Goal: Obtain resource: Download file/media

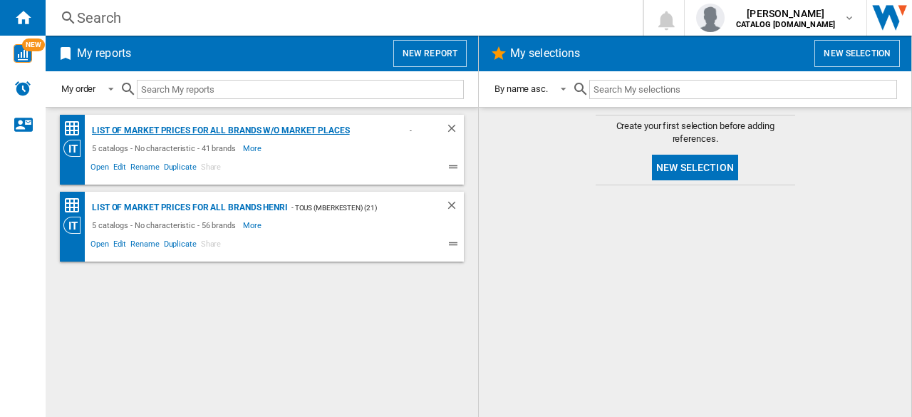
click at [245, 130] on div "List of market prices for all brands w/o Market places [PERSON_NAME]" at bounding box center [247, 131] width 318 height 18
click at [227, 206] on div "List of market prices for all brands Henri" at bounding box center [188, 208] width 200 height 18
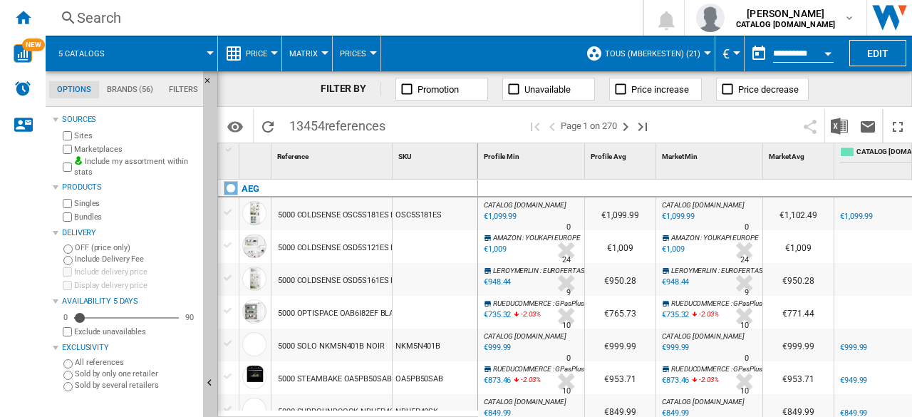
click at [267, 58] on button "Price" at bounding box center [260, 54] width 29 height 36
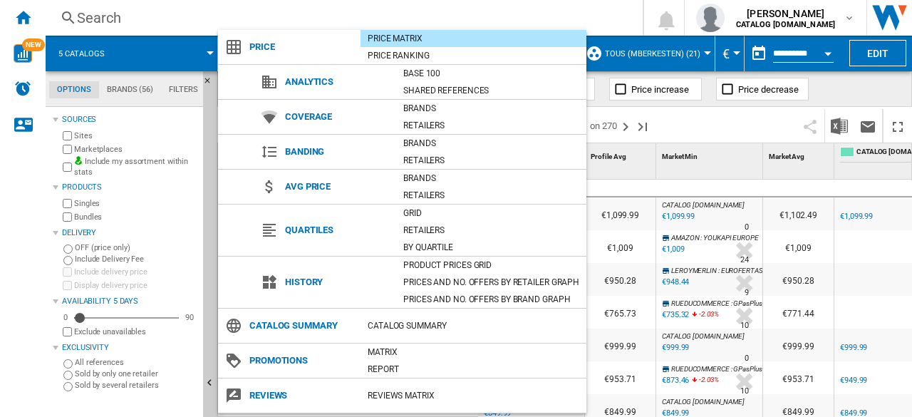
click at [723, 122] on md-backdrop at bounding box center [456, 208] width 912 height 417
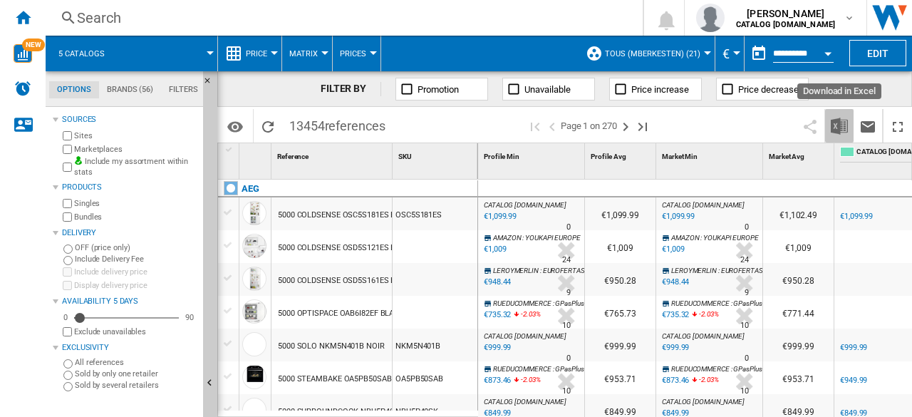
click at [842, 122] on img "Download in Excel" at bounding box center [839, 126] width 17 height 17
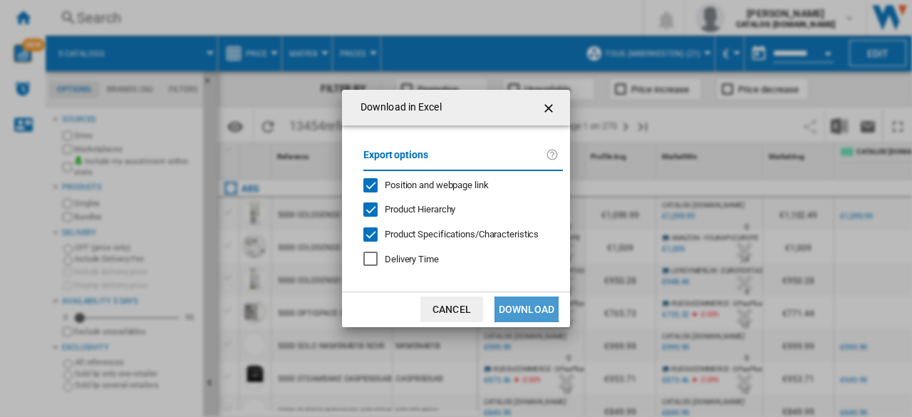
click at [521, 304] on button "Download" at bounding box center [527, 310] width 64 height 26
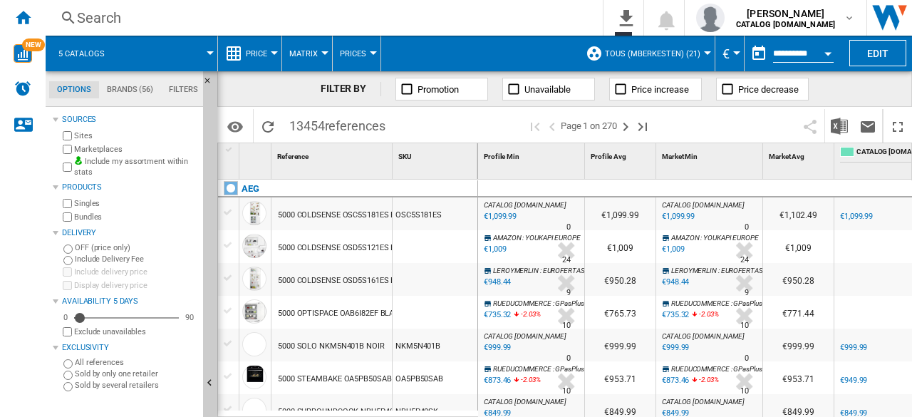
click at [168, 46] on span at bounding box center [168, 54] width 86 height 36
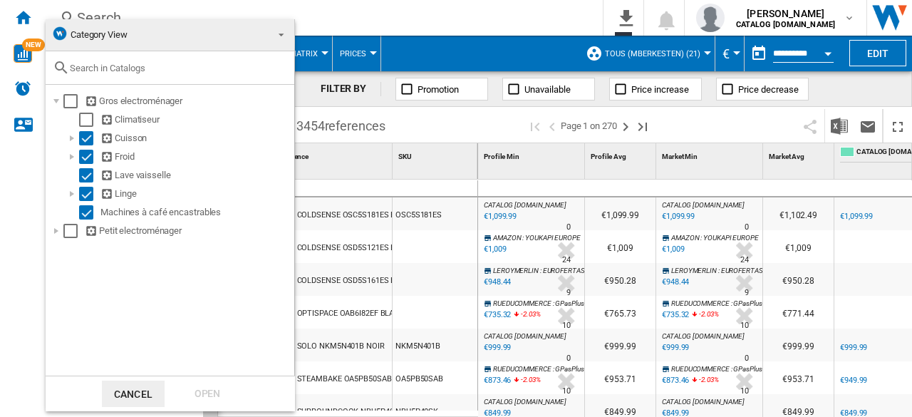
click at [469, 36] on md-backdrop at bounding box center [456, 208] width 912 height 417
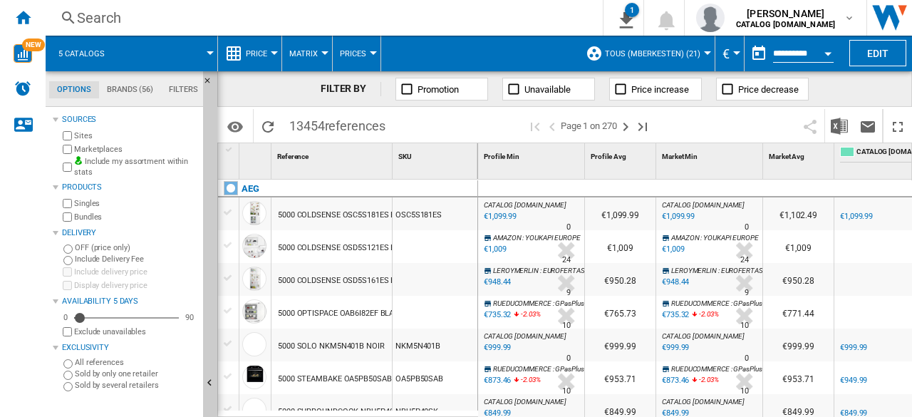
click at [416, 18] on div "Search" at bounding box center [321, 18] width 489 height 20
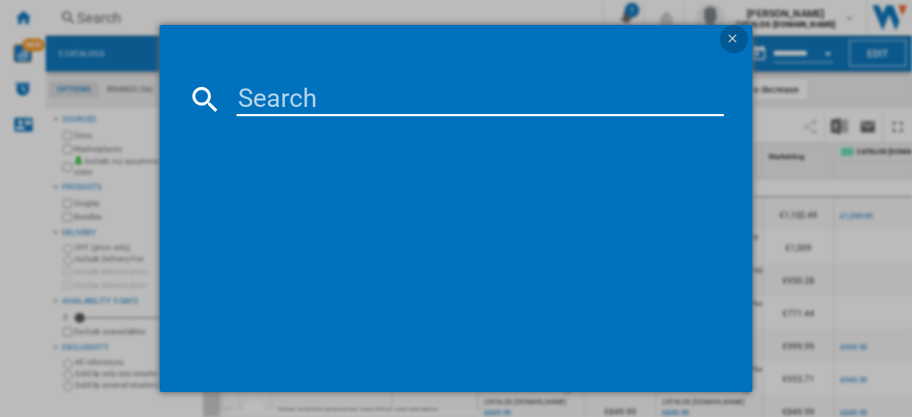
click at [734, 41] on ng-md-icon "getI18NText('BUTTONS.CLOSE_DIALOG')" at bounding box center [734, 39] width 17 height 17
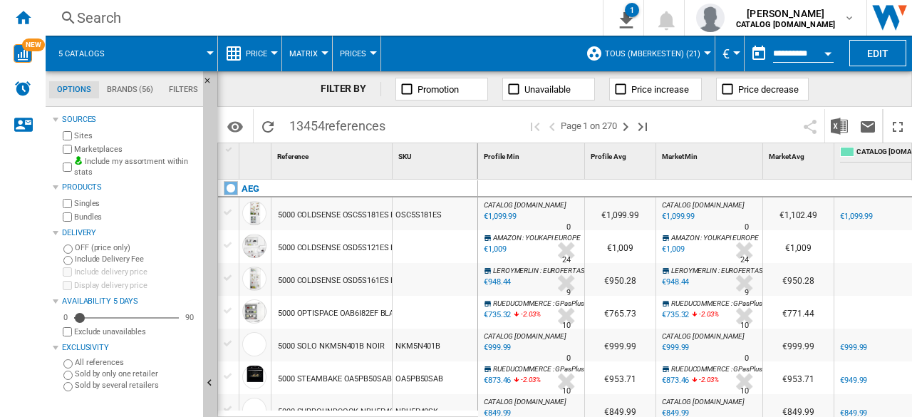
click at [734, 41] on button "€" at bounding box center [730, 54] width 14 height 36
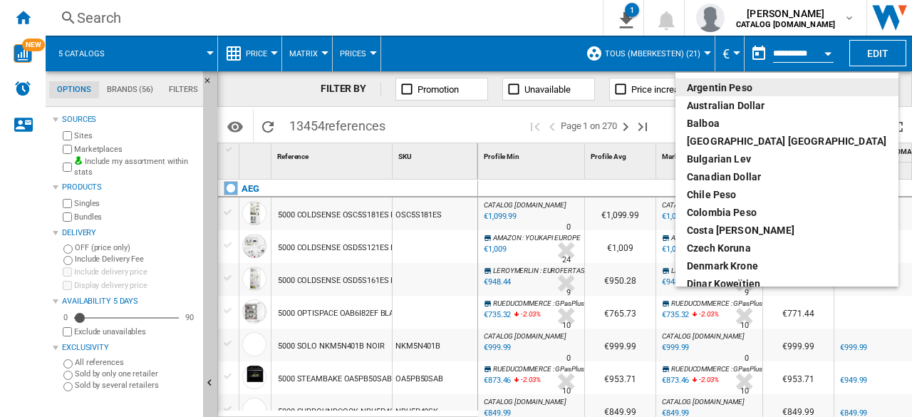
click at [557, 29] on md-backdrop at bounding box center [456, 208] width 912 height 417
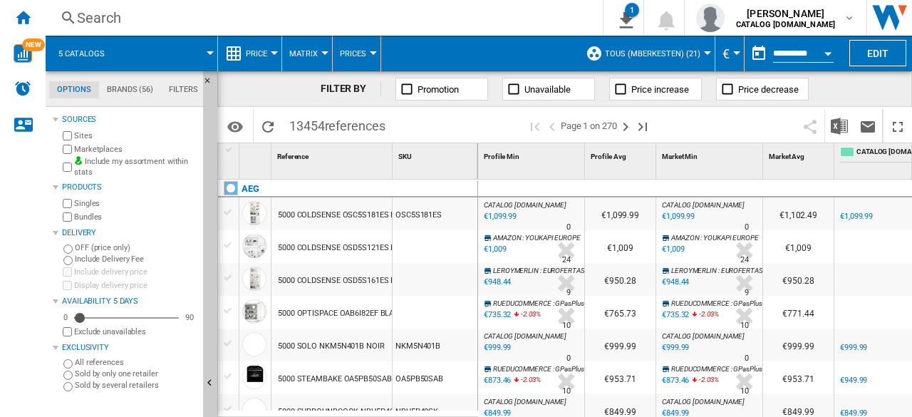
click at [259, 57] on span "Price" at bounding box center [256, 53] width 21 height 9
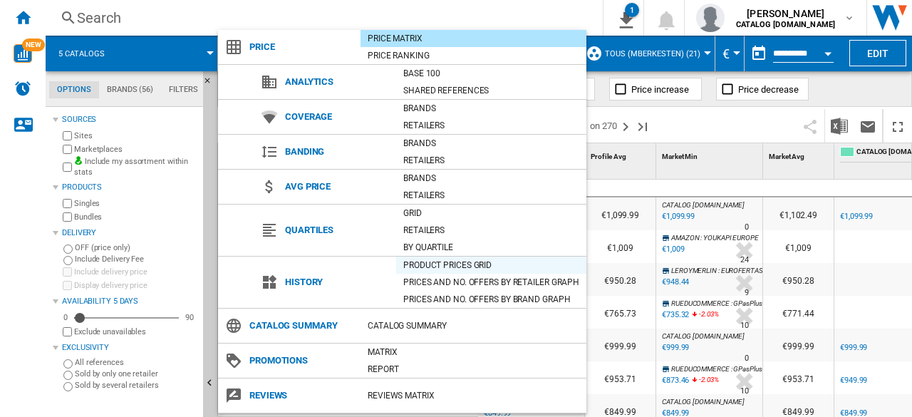
click at [433, 269] on div "Product prices grid" at bounding box center [491, 265] width 190 height 14
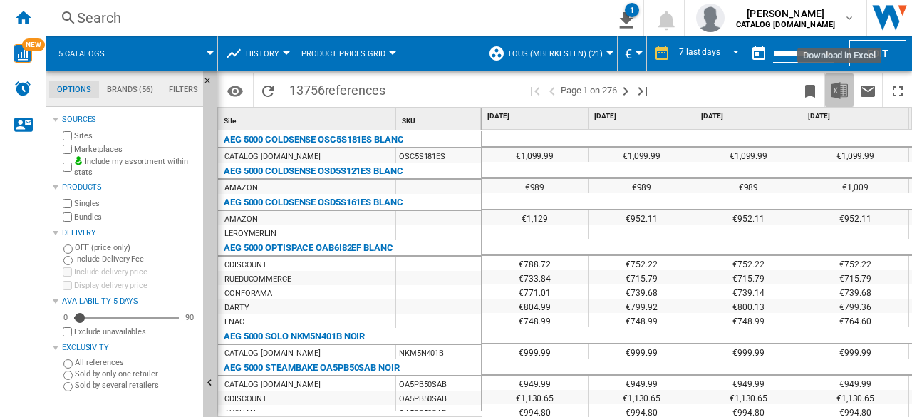
click at [835, 93] on img "Download in Excel" at bounding box center [839, 90] width 17 height 17
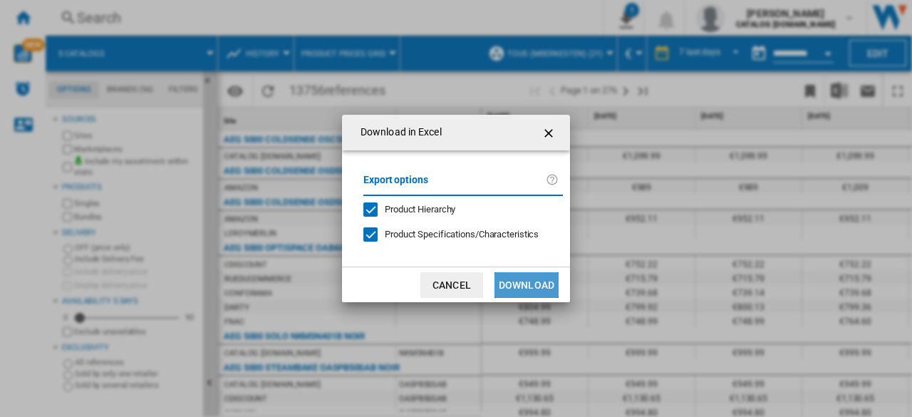
click at [522, 274] on button "Download" at bounding box center [527, 285] width 64 height 26
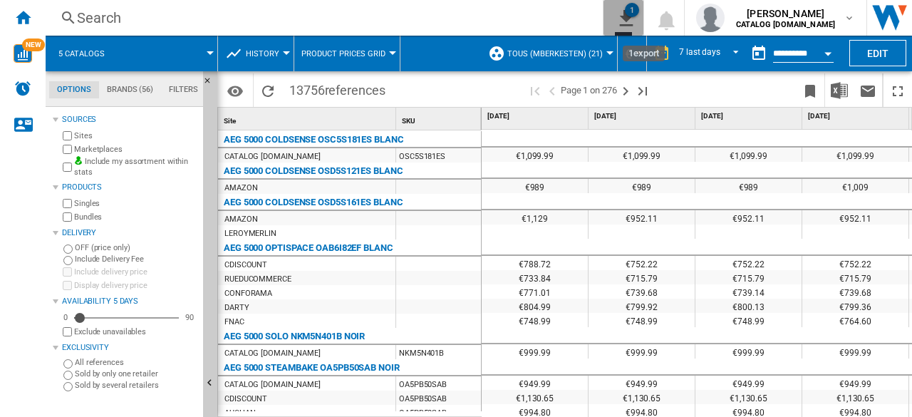
click at [624, 17] on ng-md-icon "1\a export" at bounding box center [623, 16] width 17 height 18
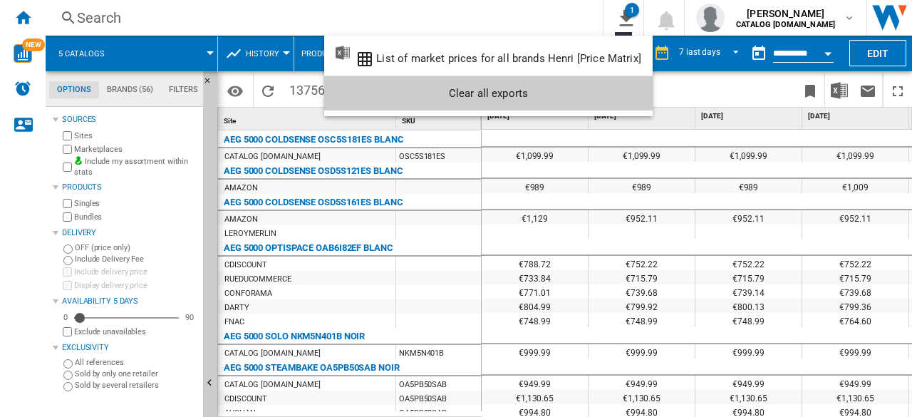
click at [542, 22] on md-backdrop at bounding box center [456, 208] width 912 height 417
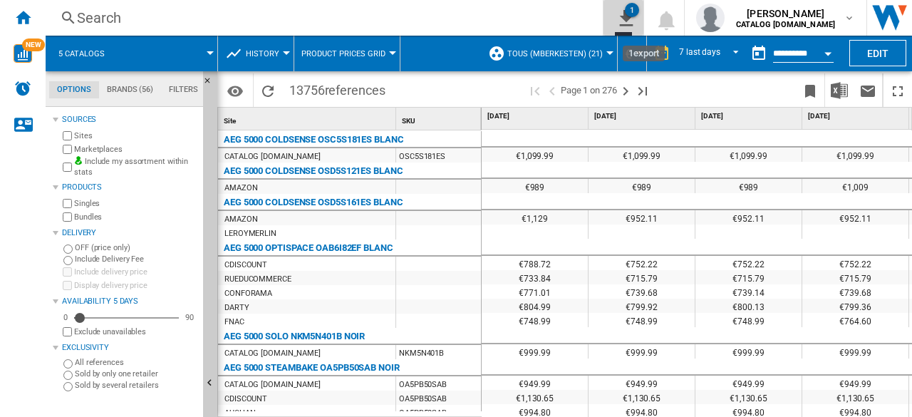
click at [629, 24] on ng-md-icon "1\a export" at bounding box center [623, 16] width 17 height 18
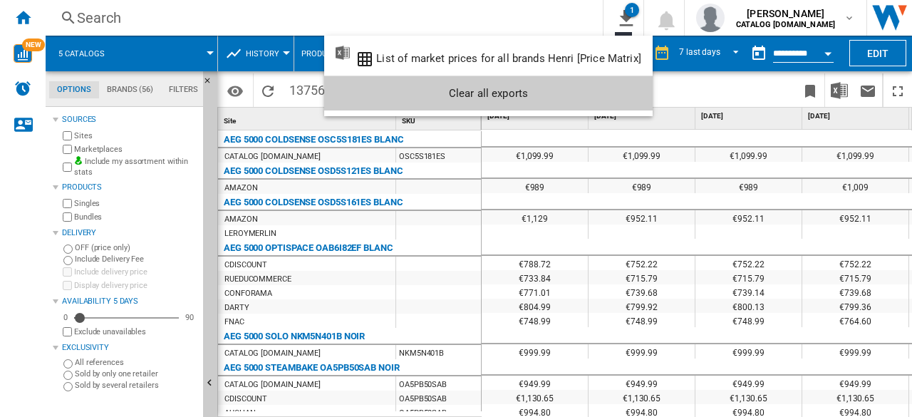
click at [555, 14] on md-backdrop at bounding box center [456, 208] width 912 height 417
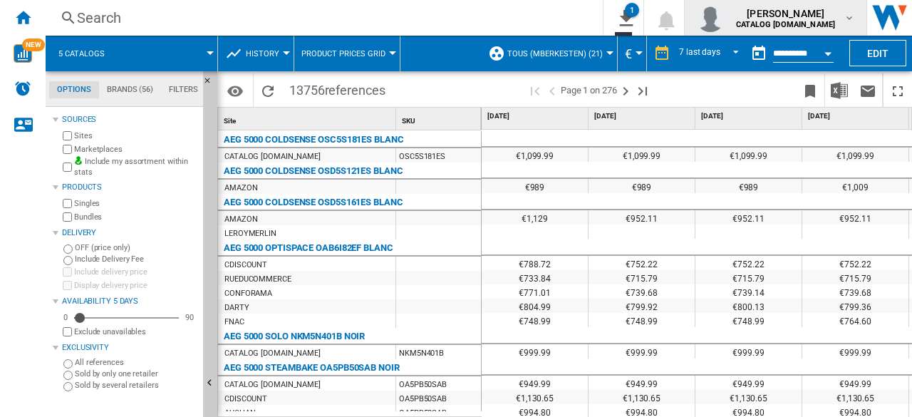
click at [781, 19] on span "[PERSON_NAME]" at bounding box center [785, 13] width 99 height 14
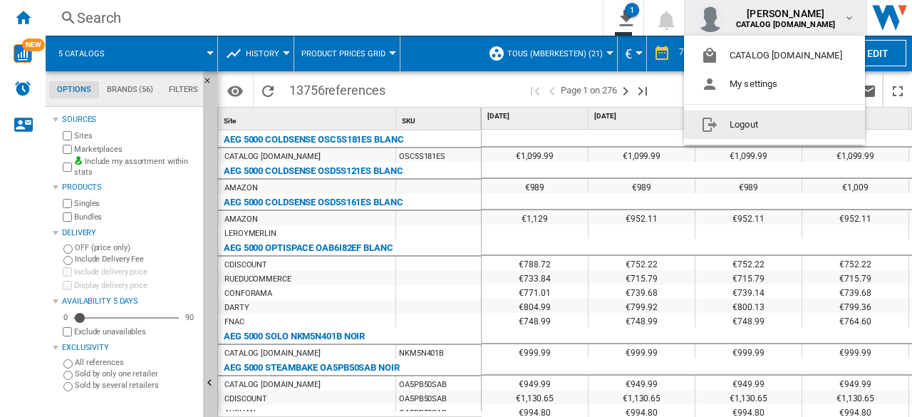
click at [753, 125] on button "Logout" at bounding box center [774, 124] width 181 height 29
